Goal: Task Accomplishment & Management: Manage account settings

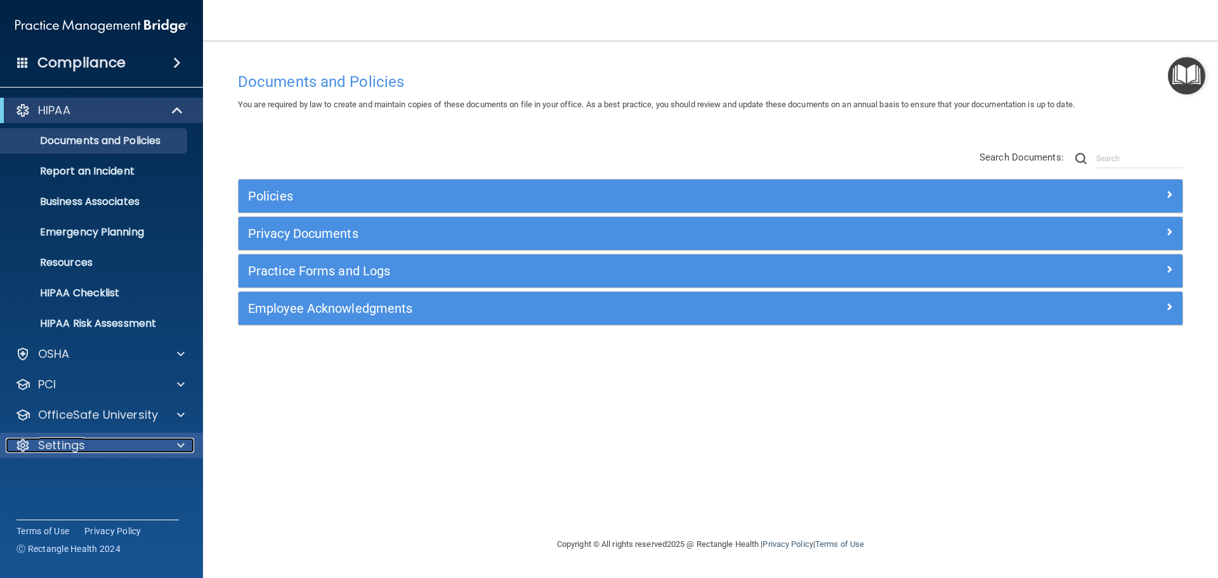
click at [117, 441] on div "Settings" at bounding box center [84, 445] width 157 height 15
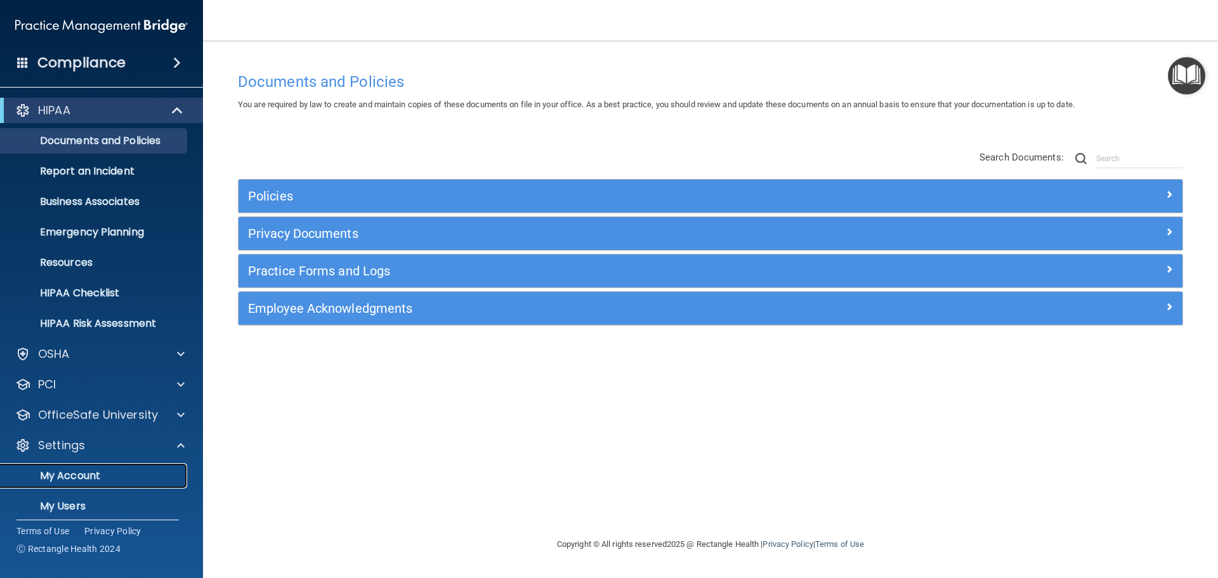
click at [93, 475] on p "My Account" at bounding box center [94, 475] width 173 height 13
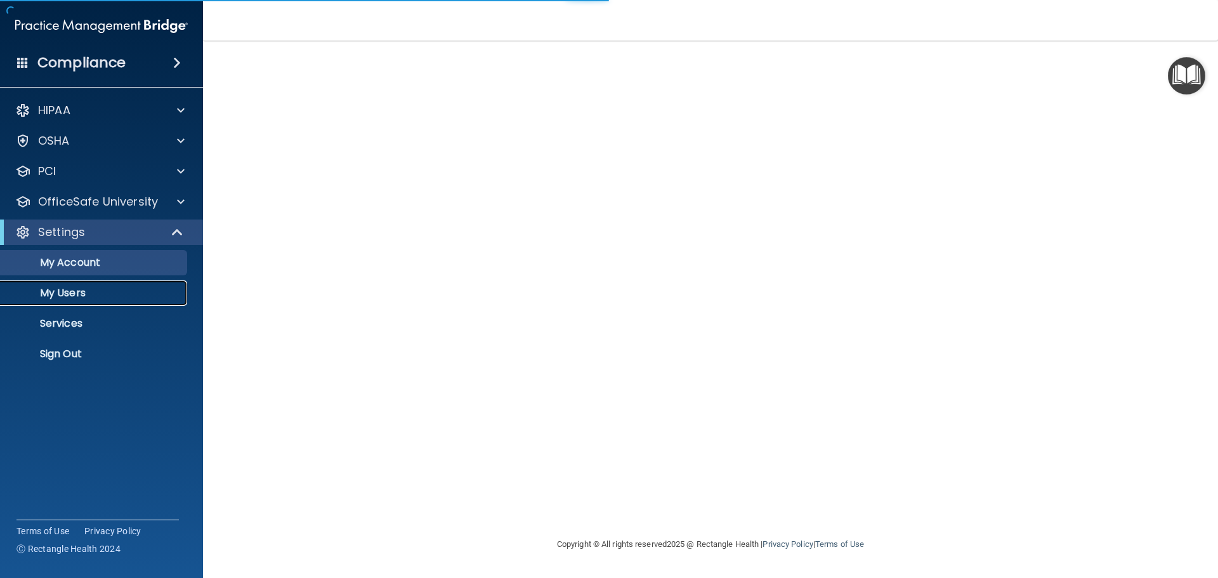
click at [67, 289] on p "My Users" at bounding box center [94, 293] width 173 height 13
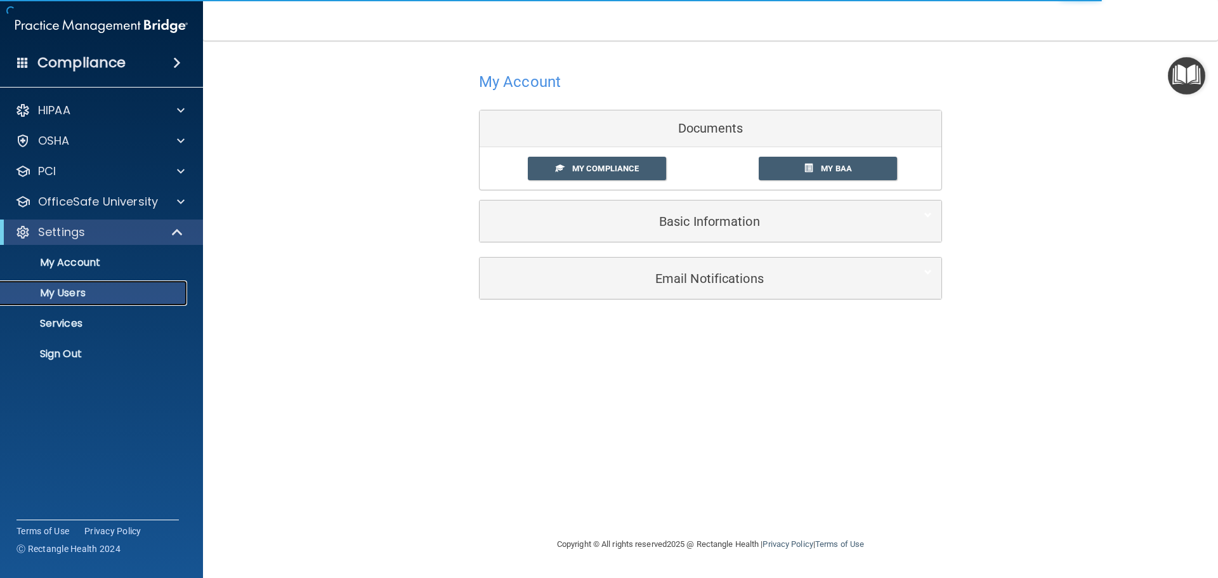
select select "20"
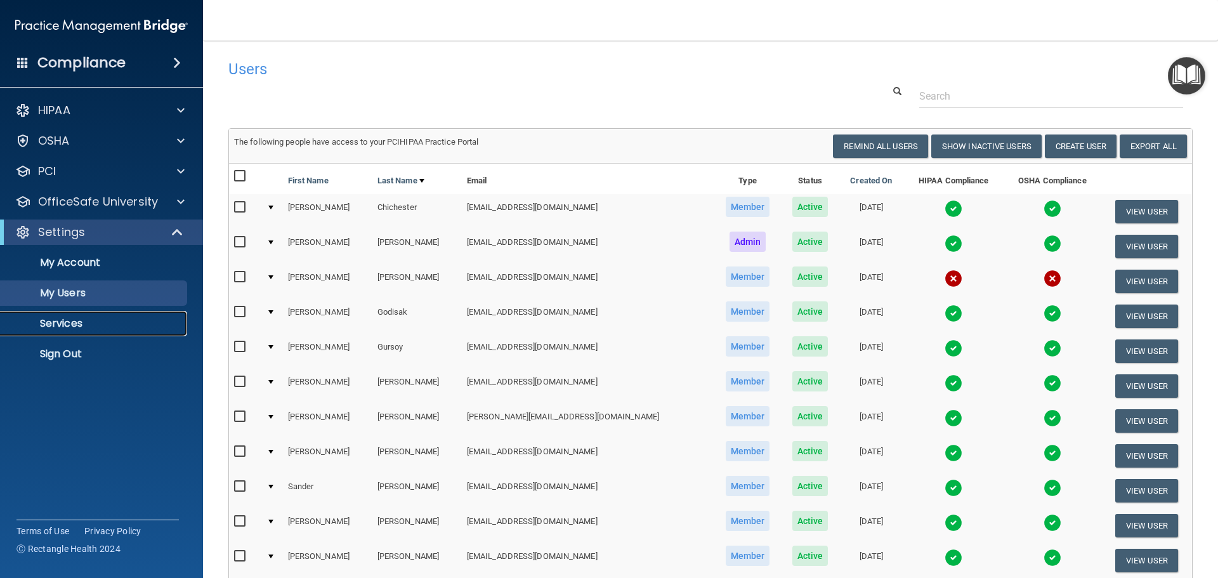
click at [78, 317] on p "Services" at bounding box center [94, 323] width 173 height 13
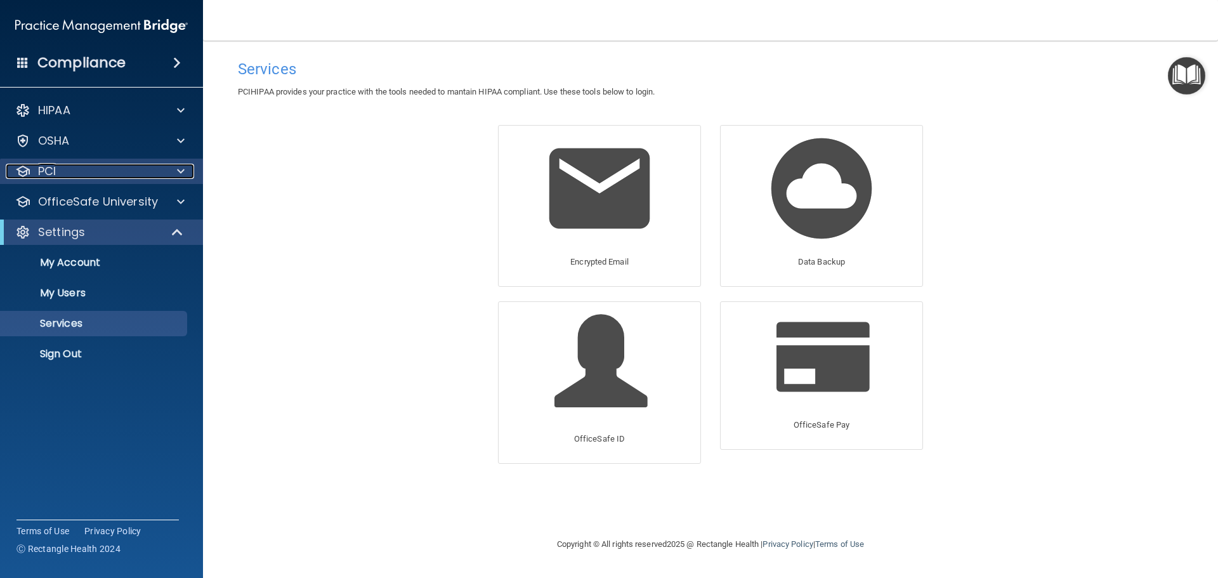
click at [172, 168] on div at bounding box center [179, 171] width 32 height 15
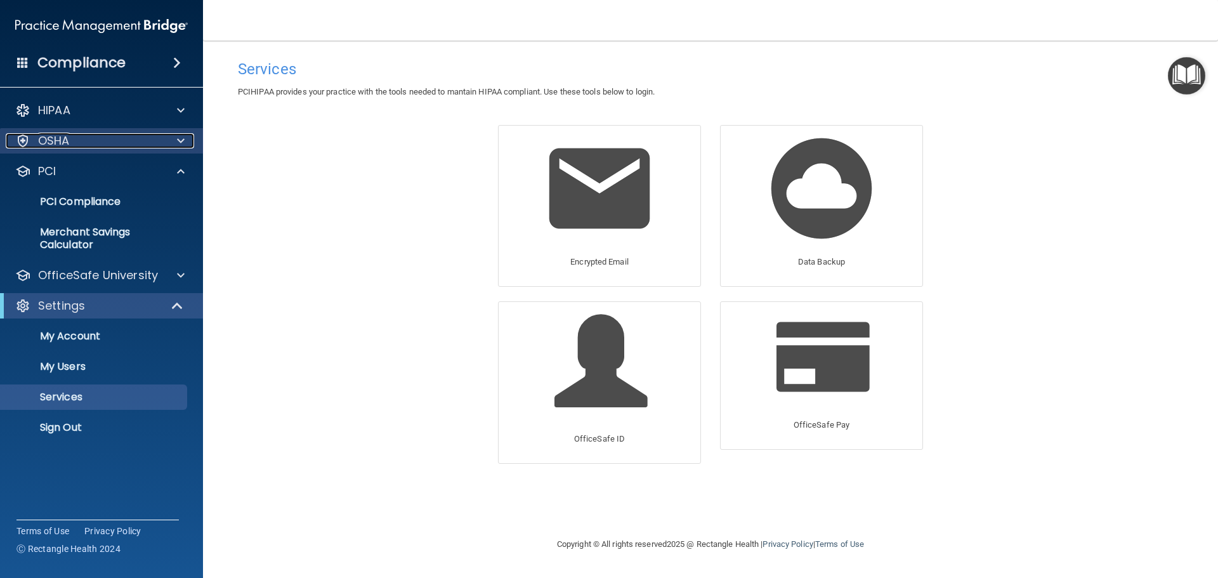
click at [179, 133] on span at bounding box center [181, 140] width 8 height 15
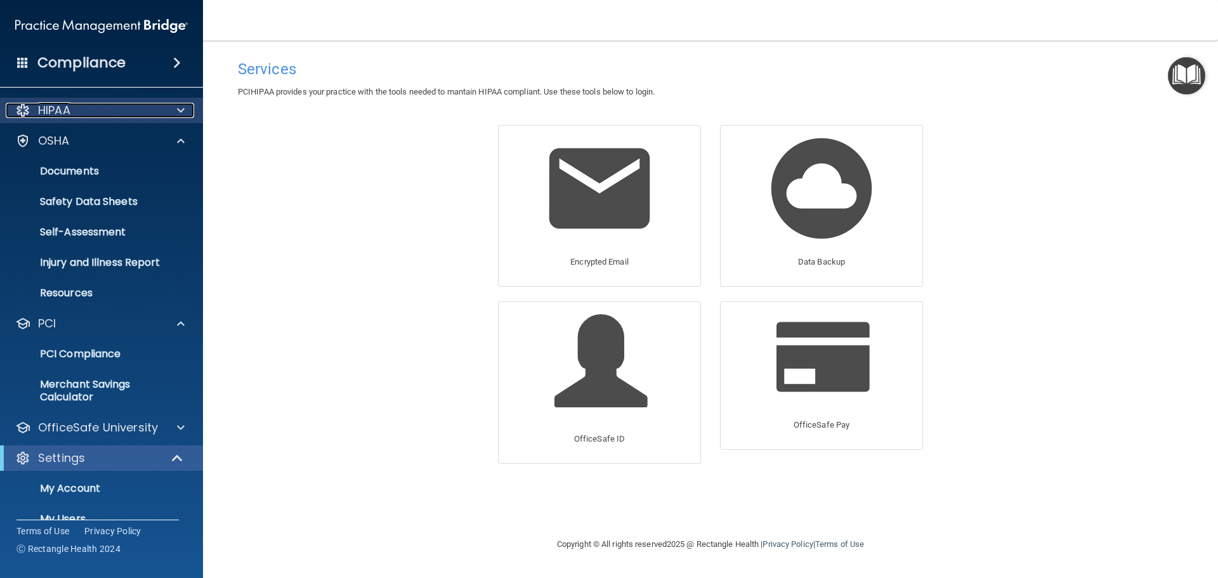
click at [182, 105] on span at bounding box center [181, 110] width 8 height 15
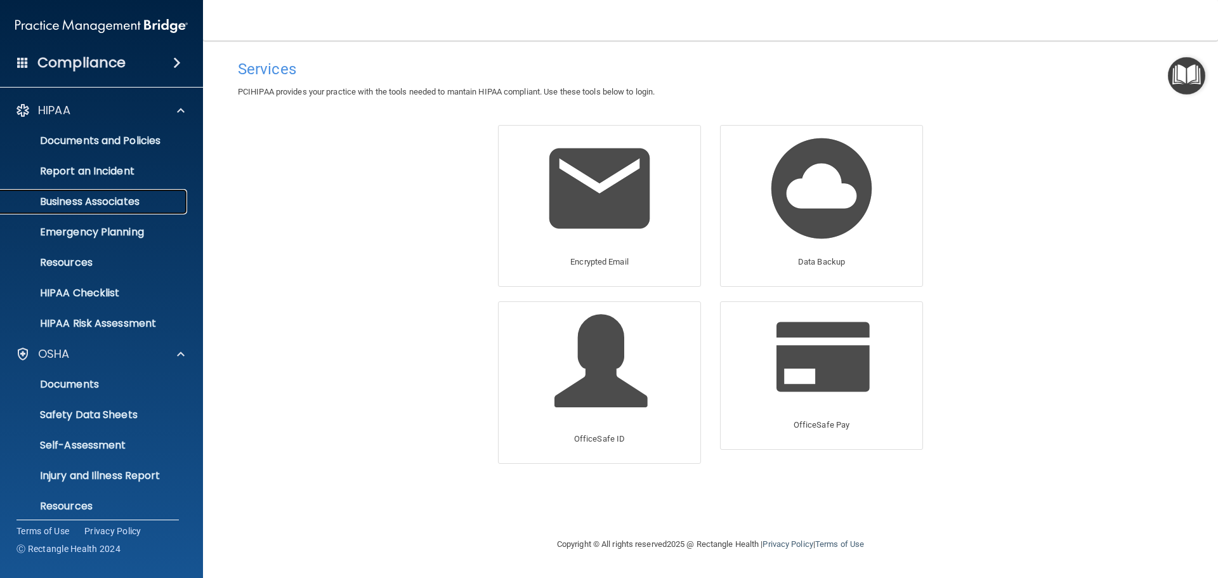
click at [134, 194] on link "Business Associates" at bounding box center [87, 201] width 200 height 25
